Goal: Task Accomplishment & Management: Use online tool/utility

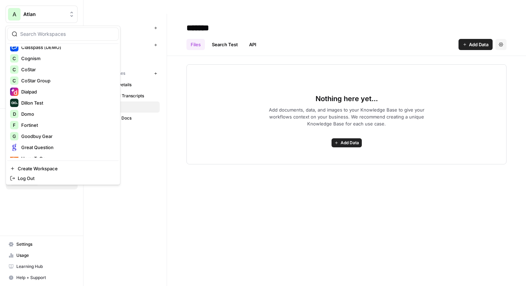
scroll to position [136, 0]
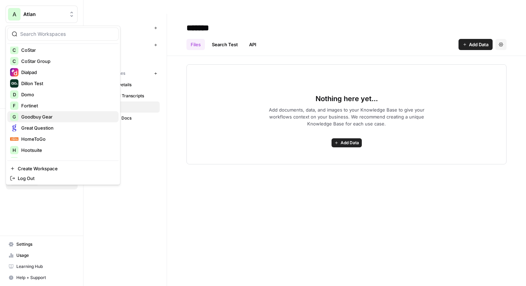
click at [63, 118] on span "Goodbuy Gear" at bounding box center [67, 116] width 92 height 7
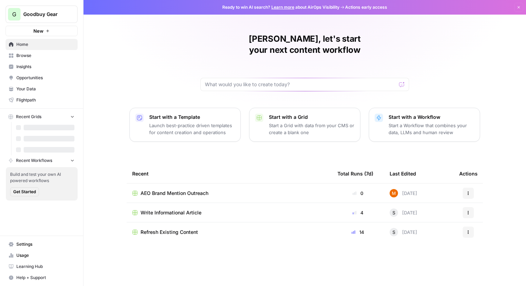
click at [53, 69] on span "Insights" at bounding box center [45, 67] width 58 height 6
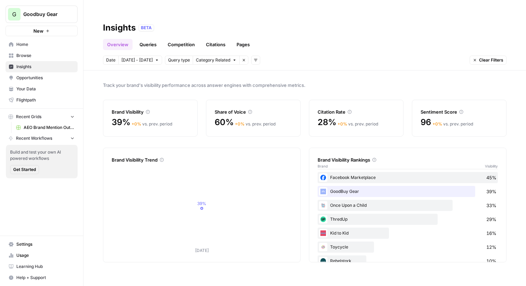
scroll to position [55, 0]
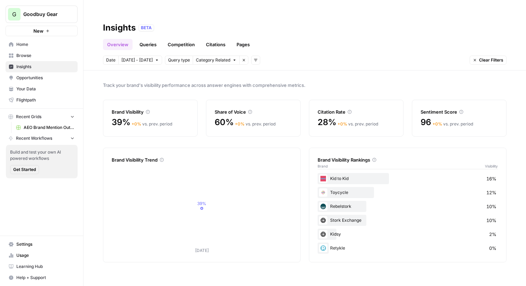
click at [149, 39] on link "Queries" at bounding box center [147, 44] width 25 height 11
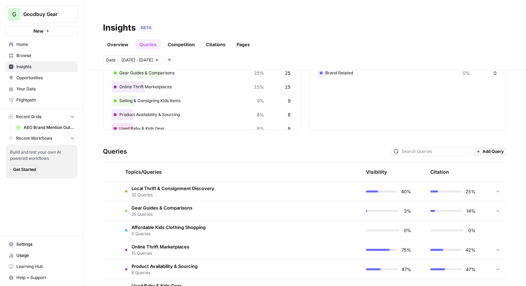
scroll to position [45, 0]
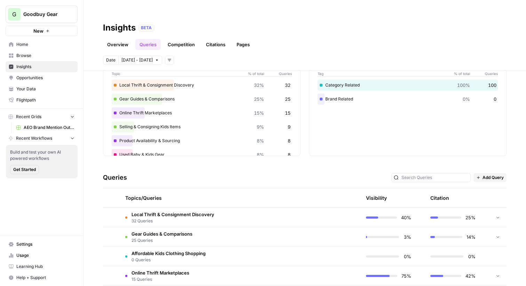
click at [217, 39] on link "Citations" at bounding box center [216, 44] width 28 height 11
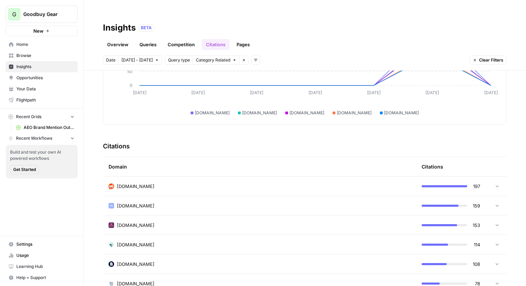
scroll to position [114, 0]
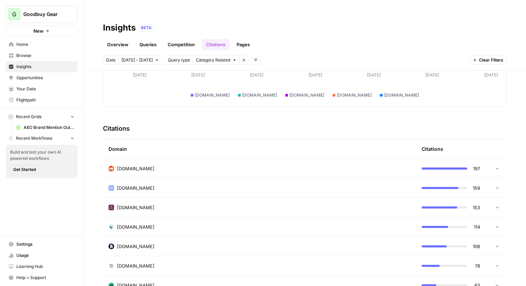
click at [240, 39] on link "Pages" at bounding box center [243, 44] width 22 height 11
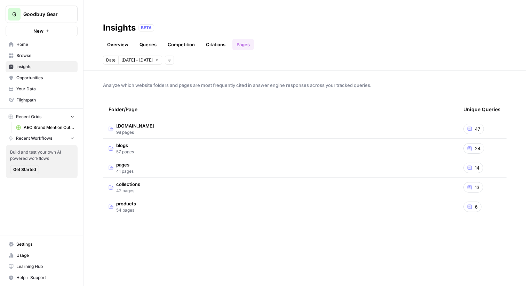
click at [215, 39] on link "Citations" at bounding box center [216, 44] width 28 height 11
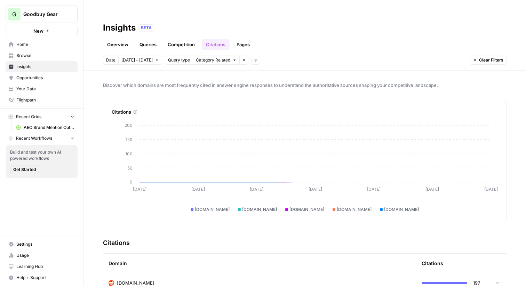
click at [122, 39] on link "Overview" at bounding box center [118, 44] width 30 height 11
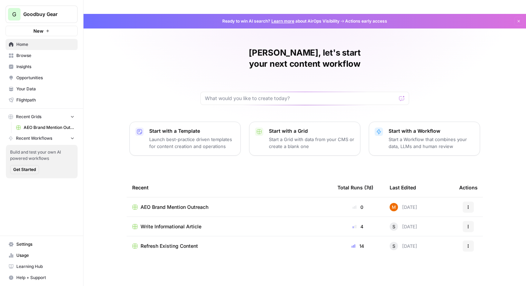
click at [35, 64] on span "Insights" at bounding box center [45, 67] width 58 height 6
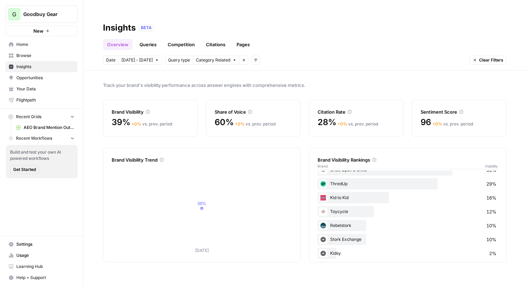
scroll to position [41, 0]
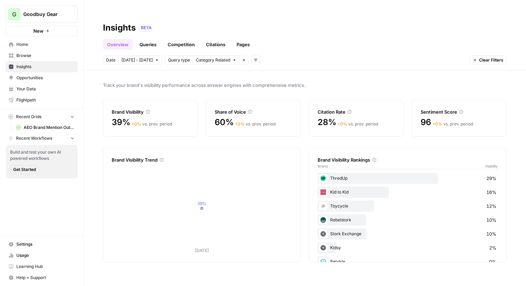
click at [35, 76] on span "Opportunities" at bounding box center [45, 78] width 58 height 6
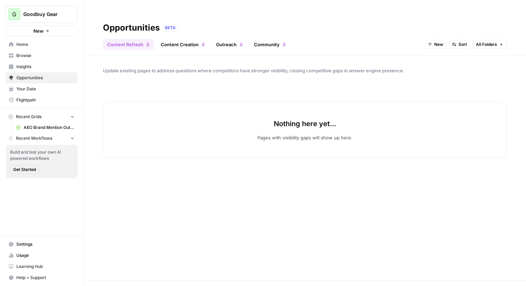
click at [31, 62] on link "Insights" at bounding box center [42, 66] width 72 height 11
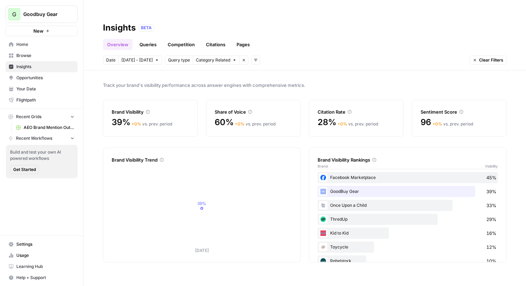
click at [57, 25] on div "G Goodbuy Gear New" at bounding box center [41, 18] width 83 height 36
click at [56, 30] on button "New" at bounding box center [42, 31] width 72 height 10
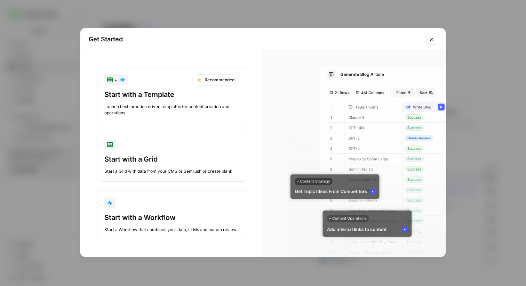
click at [183, 93] on div "Start with a Template" at bounding box center [171, 95] width 135 height 10
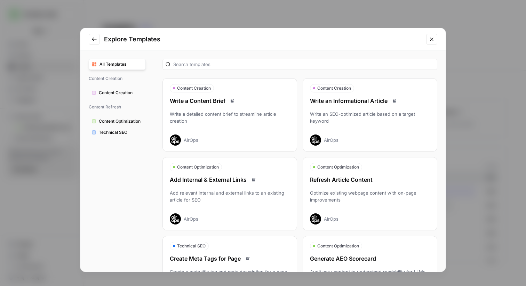
click at [346, 96] on button "Content Creation Write an Informational Article Write an SEO-optimized article …" at bounding box center [370, 114] width 135 height 73
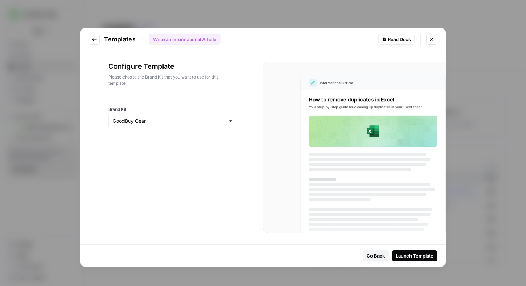
click at [422, 256] on div "Launch Template" at bounding box center [415, 256] width 38 height 7
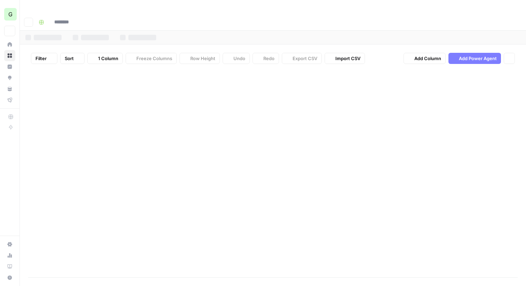
type input "**********"
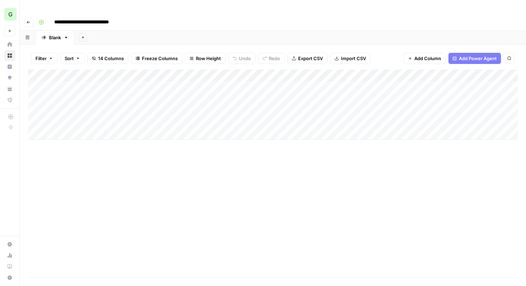
click at [474, 55] on span "Add Power Agent" at bounding box center [478, 58] width 38 height 7
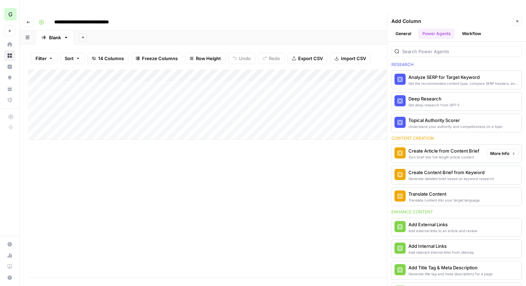
scroll to position [139, 0]
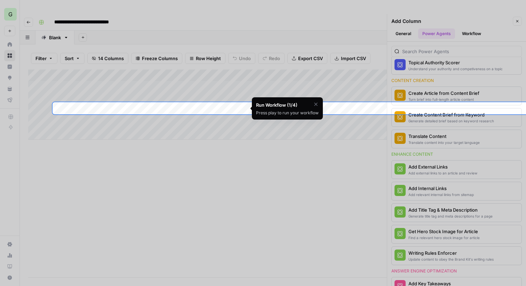
click at [319, 104] on div "Run Workflow (1/4) Press play to run your workflow" at bounding box center [287, 108] width 71 height 22
click at [315, 104] on icon "button" at bounding box center [315, 104] width 3 height 3
click at [302, 122] on span "Skip Tutorial" at bounding box center [298, 122] width 22 height 6
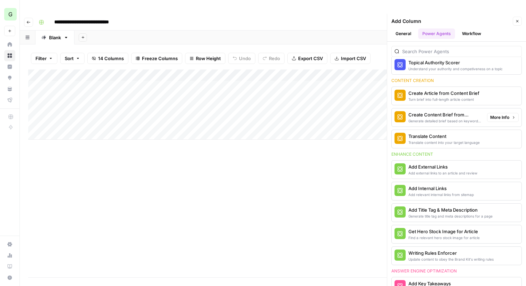
click at [499, 114] on span "More Info" at bounding box center [499, 117] width 19 height 6
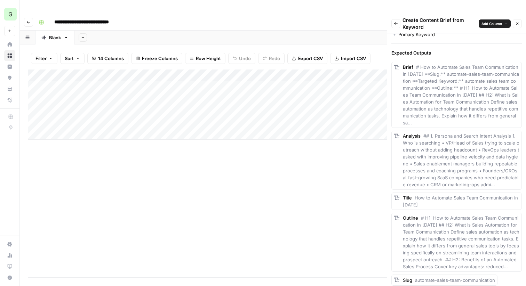
scroll to position [386, 0]
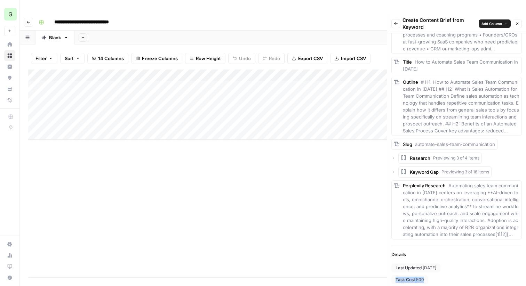
drag, startPoint x: 424, startPoint y: 265, endPoint x: 393, endPoint y: 265, distance: 31.0
click at [393, 275] on div "Task Cost 500" at bounding box center [409, 279] width 37 height 9
click at [407, 277] on span "Task Cost" at bounding box center [404, 280] width 19 height 6
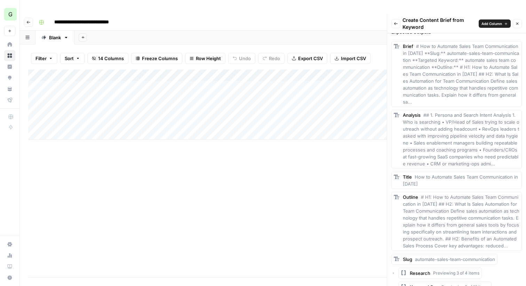
scroll to position [201, 0]
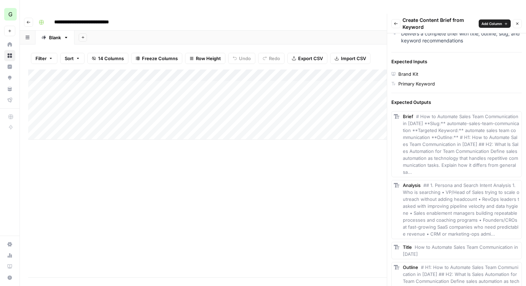
click at [397, 22] on icon "button" at bounding box center [396, 24] width 4 height 4
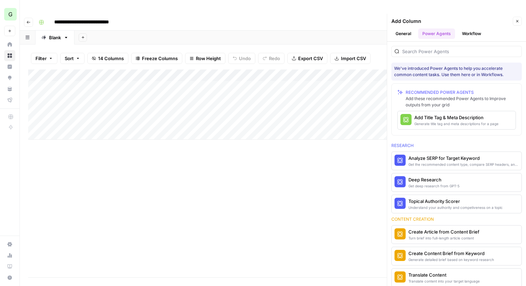
scroll to position [139, 0]
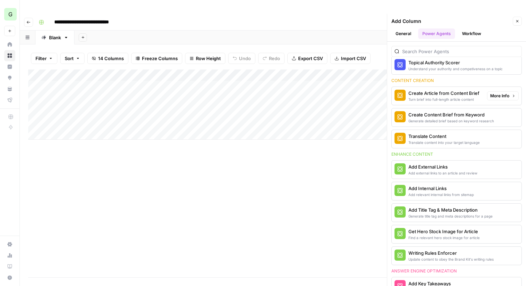
click at [498, 93] on span "More Info" at bounding box center [499, 96] width 19 height 6
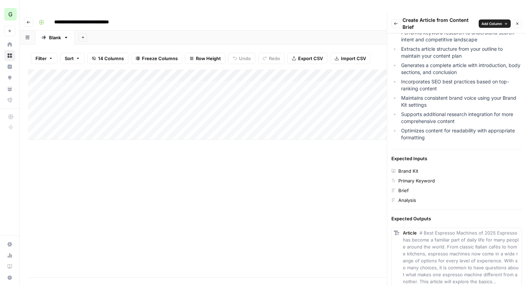
scroll to position [173, 0]
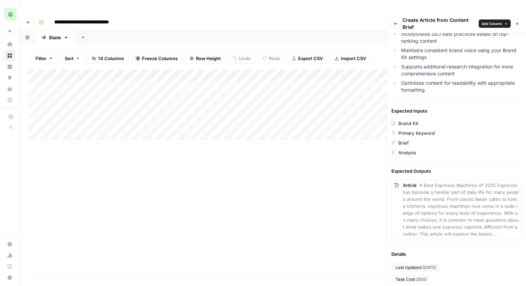
drag, startPoint x: 426, startPoint y: 265, endPoint x: 416, endPoint y: 265, distance: 10.8
click at [416, 275] on div "Task Cost 2000" at bounding box center [411, 279] width 40 height 9
click at [418, 277] on span "2000" at bounding box center [421, 280] width 11 height 6
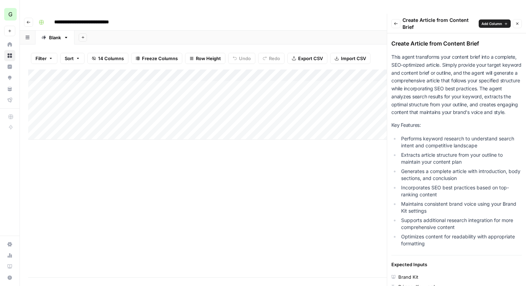
scroll to position [0, 0]
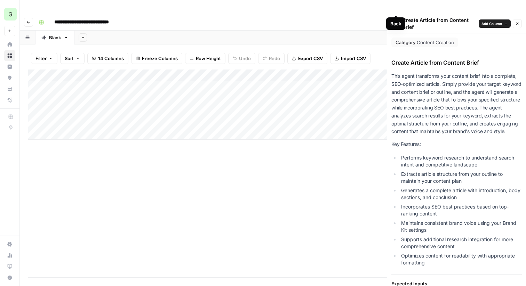
click at [396, 22] on icon "button" at bounding box center [396, 24] width 4 height 4
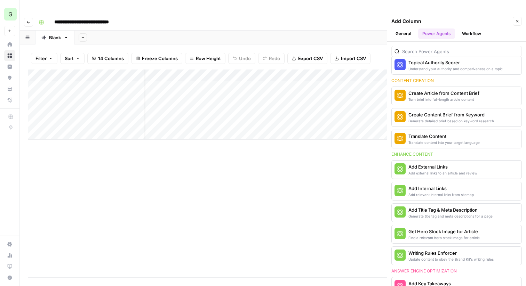
scroll to position [0, 37]
click at [515, 19] on icon "button" at bounding box center [517, 21] width 4 height 4
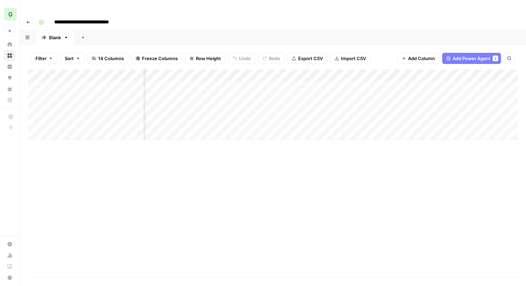
scroll to position [0, 0]
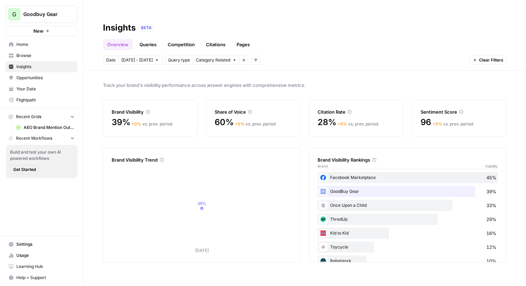
click at [47, 80] on span "Opportunities" at bounding box center [45, 78] width 58 height 6
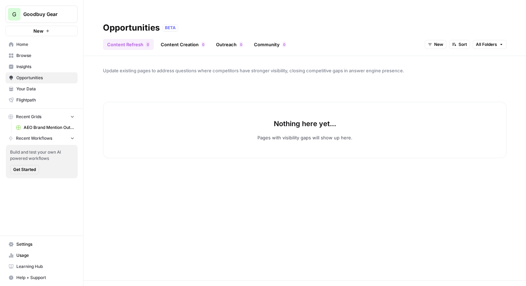
click at [267, 39] on link "Community 0" at bounding box center [270, 44] width 40 height 11
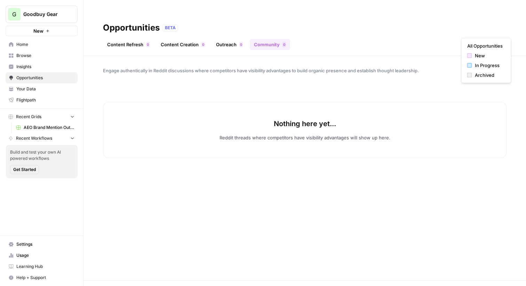
click at [472, 41] on span "New" at bounding box center [475, 44] width 9 height 6
click at [473, 47] on span "All Opportunities" at bounding box center [484, 45] width 35 height 7
click at [54, 69] on span "Insights" at bounding box center [45, 67] width 58 height 6
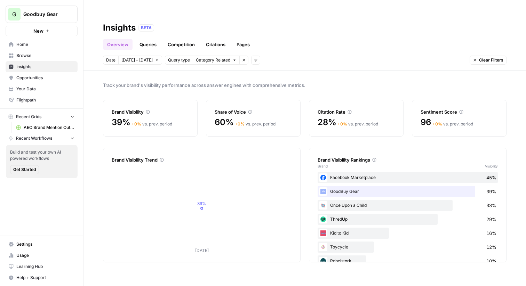
click at [43, 79] on span "Opportunities" at bounding box center [45, 78] width 58 height 6
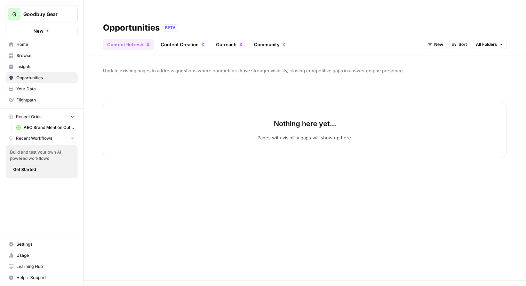
click at [187, 39] on link "Content Creation 0" at bounding box center [183, 44] width 53 height 11
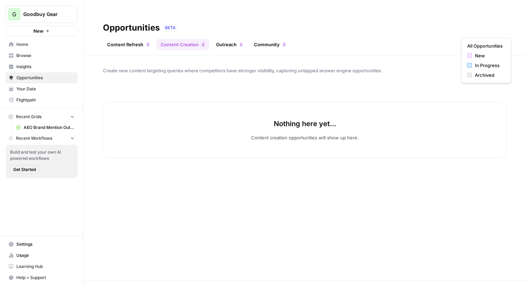
click at [471, 41] on span "New" at bounding box center [475, 44] width 9 height 6
click at [471, 48] on span "All Opportunities" at bounding box center [484, 45] width 35 height 7
click at [137, 39] on link "Content Refresh 0" at bounding box center [128, 44] width 51 height 11
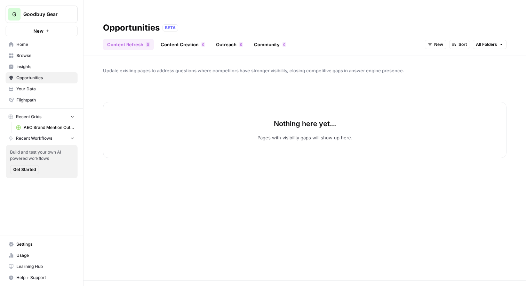
click at [191, 39] on link "Content Creation 0" at bounding box center [183, 44] width 53 height 11
click at [235, 39] on link "Outreach 0" at bounding box center [229, 44] width 35 height 11
click at [275, 39] on link "Community 0" at bounding box center [270, 44] width 40 height 11
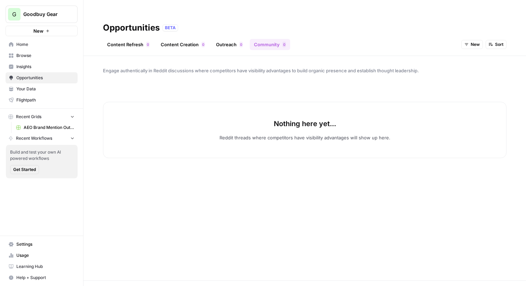
click at [139, 39] on link "Content Refresh 0" at bounding box center [128, 44] width 51 height 11
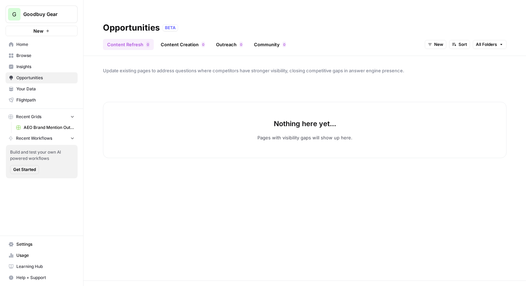
click at [174, 39] on link "Content Creation 0" at bounding box center [183, 44] width 53 height 11
click at [46, 69] on span "Insights" at bounding box center [45, 67] width 58 height 6
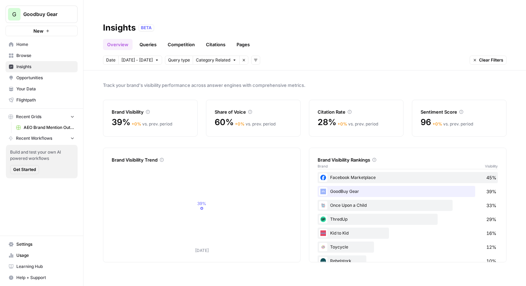
click at [29, 75] on span "Opportunities" at bounding box center [45, 78] width 58 height 6
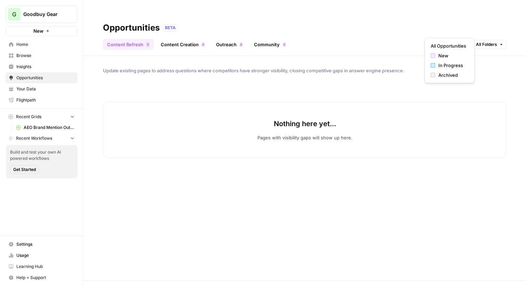
click at [440, 41] on span "New" at bounding box center [438, 44] width 9 height 6
click at [443, 43] on span "All Opportunities" at bounding box center [448, 45] width 35 height 7
click at [30, 67] on span "Insights" at bounding box center [45, 67] width 58 height 6
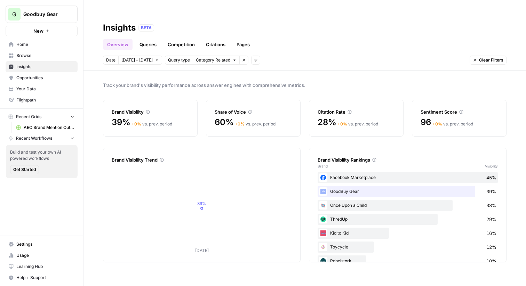
click at [152, 39] on link "Queries" at bounding box center [147, 44] width 25 height 11
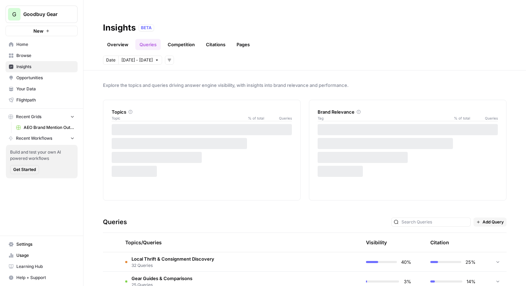
scroll to position [46, 0]
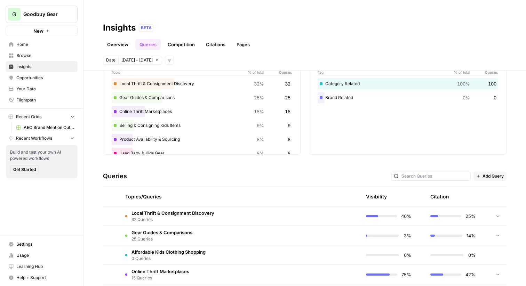
click at [278, 207] on td "Local Thrift & Consignment Discovery 32 Queries" at bounding box center [207, 216] width 175 height 19
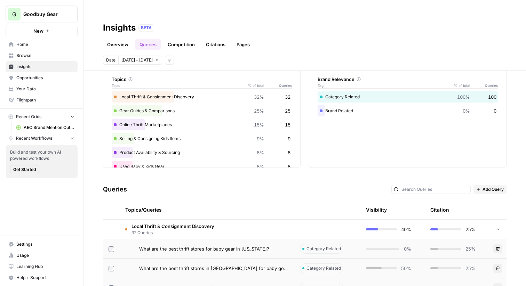
scroll to position [35, 0]
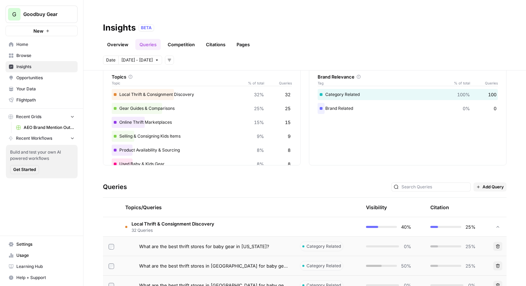
click at [480, 217] on td "25%" at bounding box center [457, 226] width 64 height 19
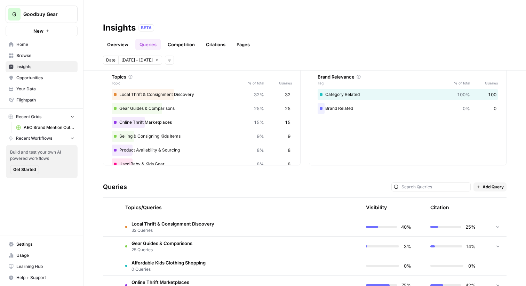
scroll to position [67, 0]
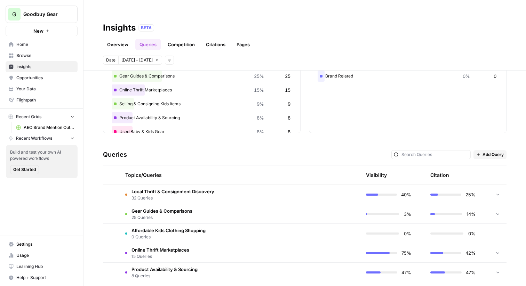
click at [18, 80] on span "Opportunities" at bounding box center [45, 78] width 58 height 6
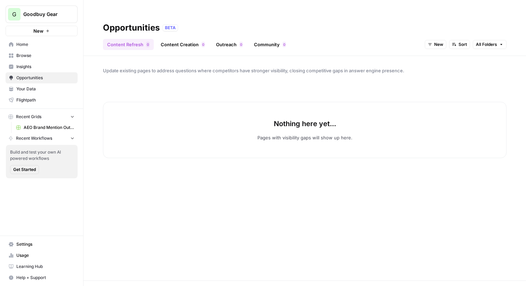
click at [434, 40] on button "New" at bounding box center [436, 44] width 22 height 9
click at [435, 41] on button "All Opportunities" at bounding box center [450, 46] width 44 height 10
click at [168, 39] on link "Content Creation 0" at bounding box center [183, 44] width 53 height 11
click at [130, 39] on link "Content Refresh 0" at bounding box center [128, 44] width 51 height 11
click at [43, 68] on span "Insights" at bounding box center [45, 67] width 58 height 6
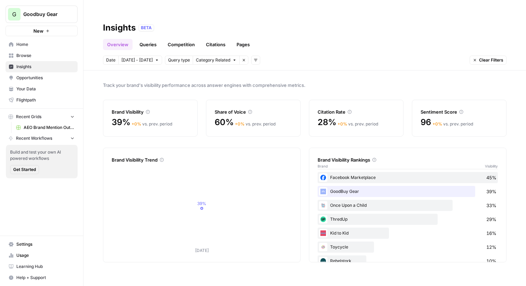
click at [39, 80] on span "Opportunities" at bounding box center [45, 78] width 58 height 6
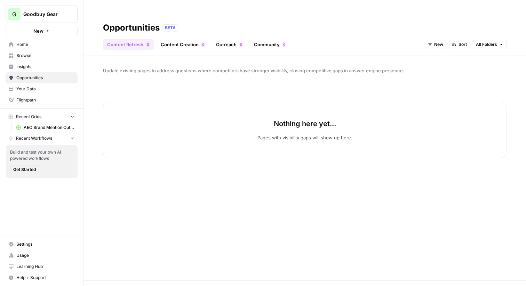
click at [38, 71] on link "Insights" at bounding box center [42, 66] width 72 height 11
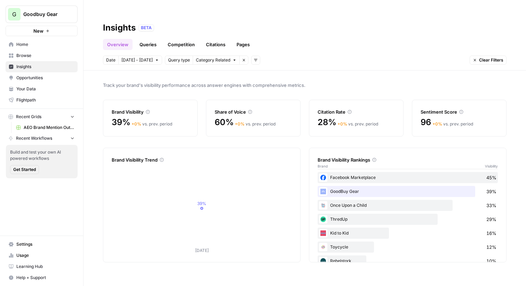
click at [39, 78] on span "Opportunities" at bounding box center [45, 78] width 58 height 6
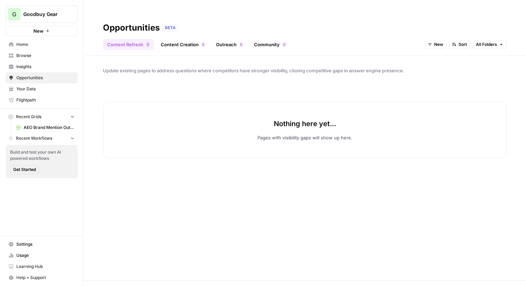
click at [35, 65] on span "Insights" at bounding box center [45, 67] width 58 height 6
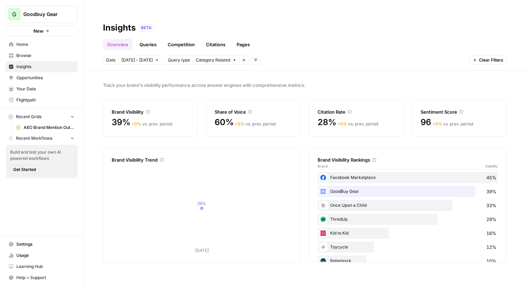
click at [49, 76] on span "Opportunities" at bounding box center [45, 78] width 58 height 6
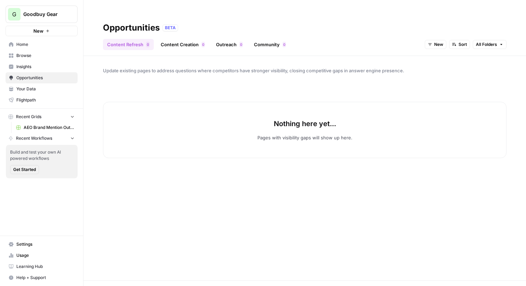
click at [444, 40] on button "New" at bounding box center [436, 44] width 22 height 9
click at [437, 45] on span "All Opportunities" at bounding box center [448, 45] width 35 height 7
click at [187, 39] on link "Content Creation 0" at bounding box center [183, 44] width 53 height 11
click at [226, 39] on link "Outreach 0" at bounding box center [229, 44] width 35 height 11
click at [182, 39] on link "Content Creation 0" at bounding box center [183, 44] width 53 height 11
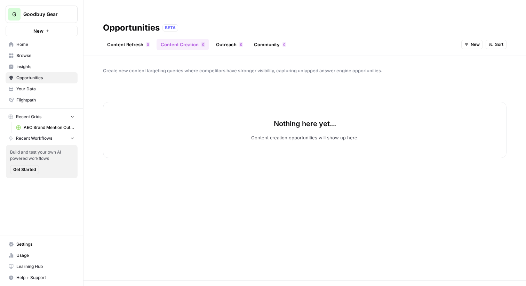
click at [140, 39] on link "Content Refresh 0" at bounding box center [128, 44] width 51 height 11
click at [236, 39] on link "Outreach 0" at bounding box center [229, 44] width 35 height 11
click at [267, 39] on link "Community 0" at bounding box center [270, 44] width 40 height 11
click at [134, 39] on link "Content Refresh 0" at bounding box center [128, 44] width 51 height 11
click at [39, 11] on span "Goodbuy Gear" at bounding box center [44, 14] width 42 height 7
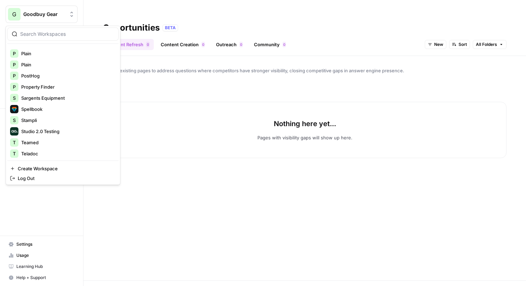
scroll to position [412, 0]
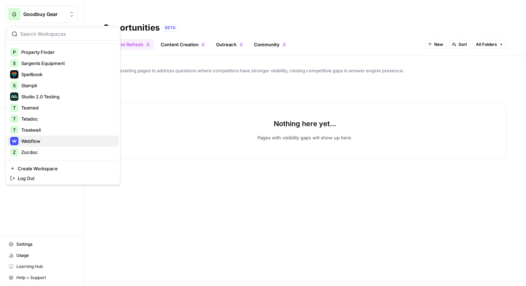
click at [58, 139] on span "Webflow" at bounding box center [67, 141] width 92 height 7
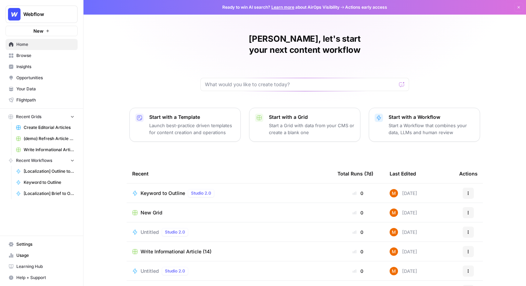
click at [35, 77] on span "Opportunities" at bounding box center [45, 78] width 58 height 6
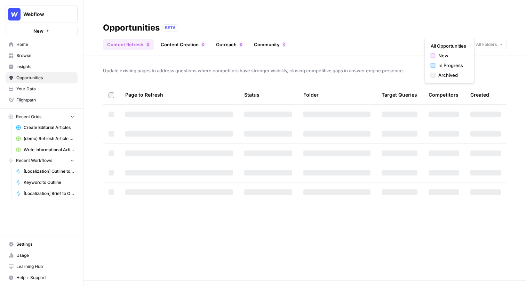
click at [437, 41] on span "New" at bounding box center [438, 44] width 9 height 6
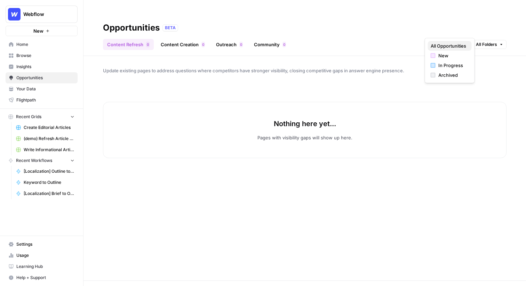
click at [438, 44] on span "All Opportunities" at bounding box center [448, 45] width 35 height 7
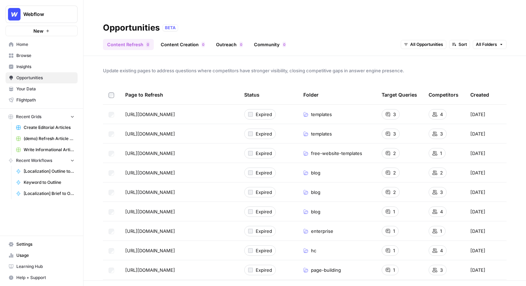
click at [186, 85] on div "Page to Refresh" at bounding box center [179, 94] width 108 height 19
